Goal: Task Accomplishment & Management: Use online tool/utility

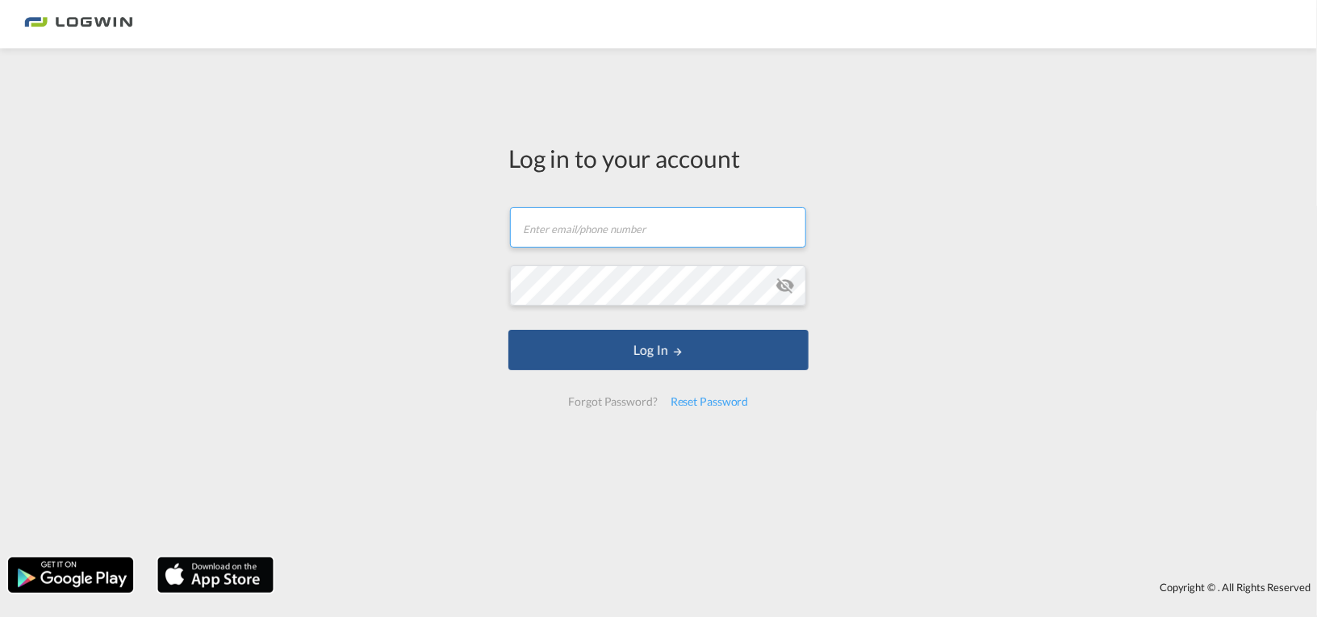
type input "[PERSON_NAME][EMAIL_ADDRESS][PERSON_NAME][DOMAIN_NAME]"
drag, startPoint x: 716, startPoint y: 386, endPoint x: 711, endPoint y: 374, distance: 12.6
click at [712, 377] on form "[PERSON_NAME][EMAIL_ADDRESS][PERSON_NAME][DOMAIN_NAME] Email field is required …" at bounding box center [658, 307] width 300 height 232
drag, startPoint x: 924, startPoint y: 320, endPoint x: 739, endPoint y: 332, distance: 185.2
click at [924, 320] on div "Log in to your account [PERSON_NAME][EMAIL_ADDRESS][PERSON_NAME][DOMAIN_NAME] L…" at bounding box center [658, 302] width 1317 height 493
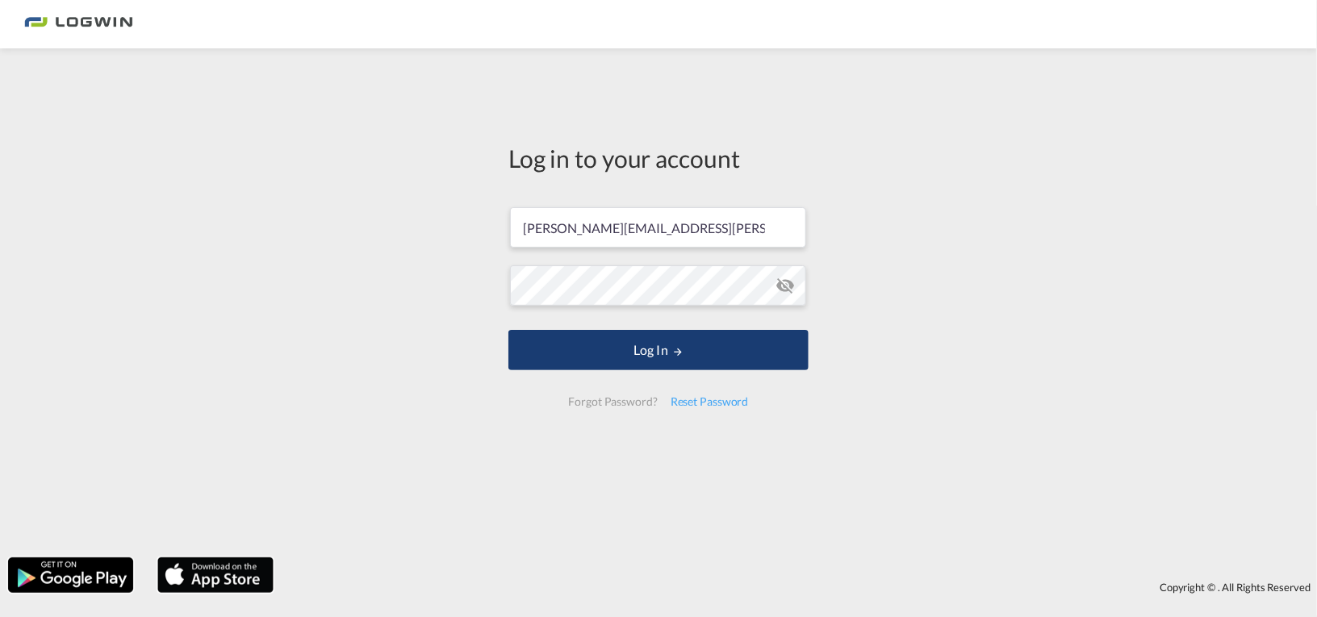
click at [681, 335] on button "Log In" at bounding box center [658, 350] width 300 height 40
